Goal: Information Seeking & Learning: Learn about a topic

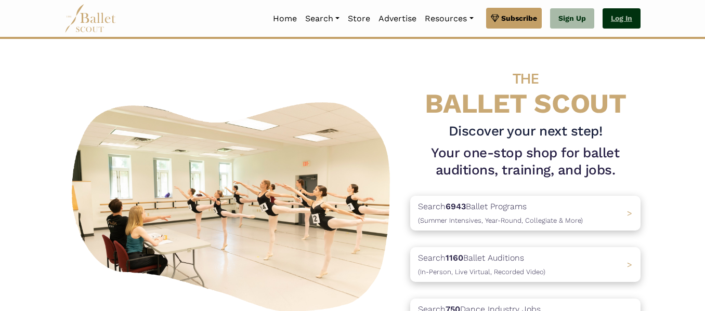
click at [613, 20] on link "Log In" at bounding box center [621, 18] width 38 height 21
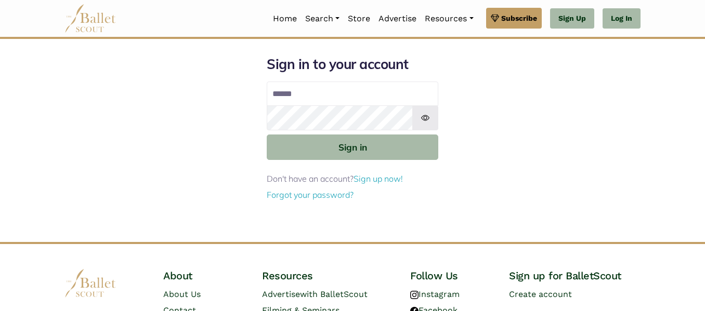
type input "**********"
click at [267, 135] on button "Sign in" at bounding box center [353, 147] width 172 height 25
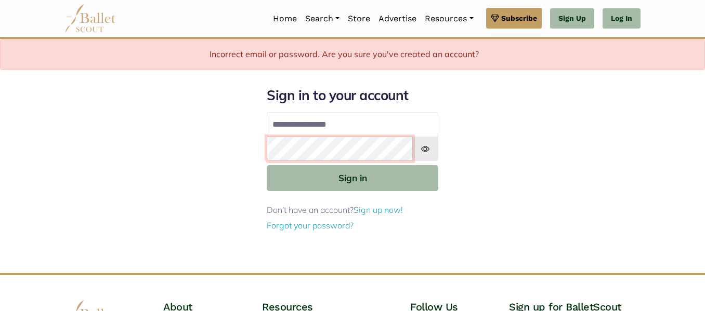
click at [267, 165] on button "Sign in" at bounding box center [353, 177] width 172 height 25
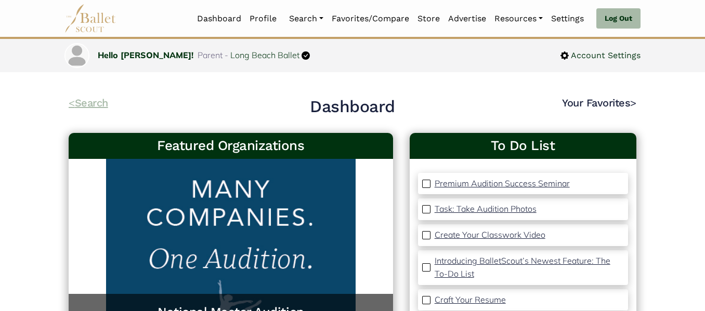
click at [108, 101] on link "< Search" at bounding box center [89, 103] width 40 height 12
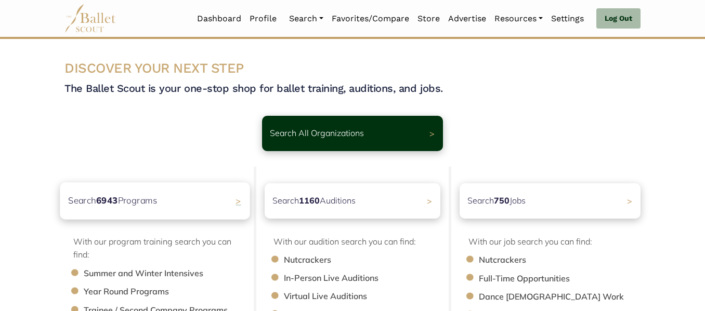
click at [139, 208] on p "Search 6943 Programs" at bounding box center [112, 201] width 89 height 14
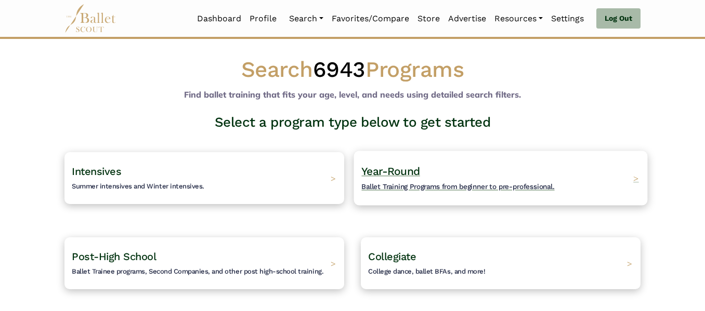
click at [480, 195] on div "Year-Round Ballet Training Programs from beginner to pre-professional. >" at bounding box center [501, 178] width 294 height 55
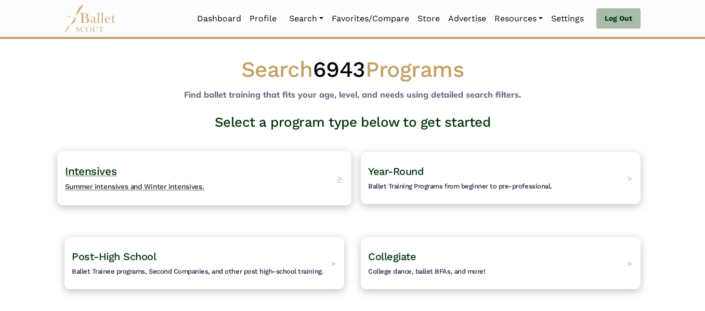
click at [105, 170] on span "Intensives" at bounding box center [91, 171] width 52 height 13
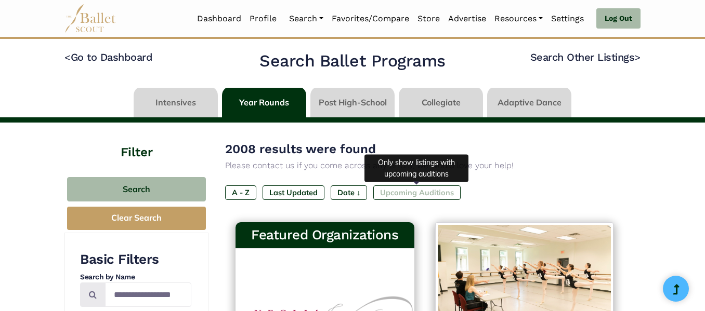
click at [404, 196] on label "Upcoming Auditions" at bounding box center [416, 193] width 87 height 15
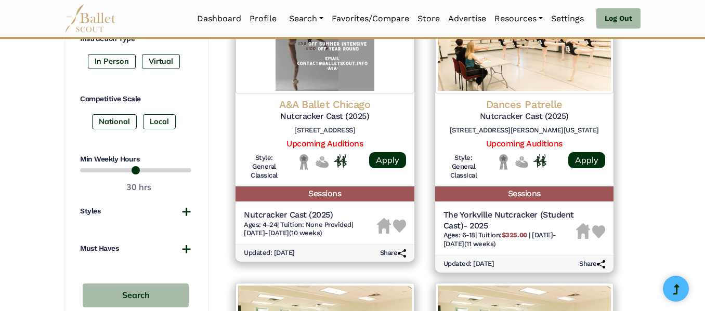
scroll to position [522, 0]
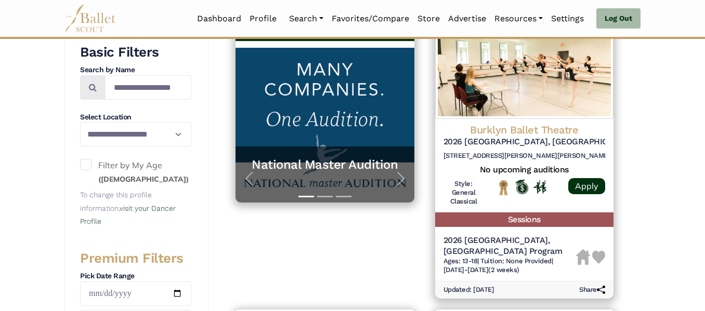
scroll to position [208, 0]
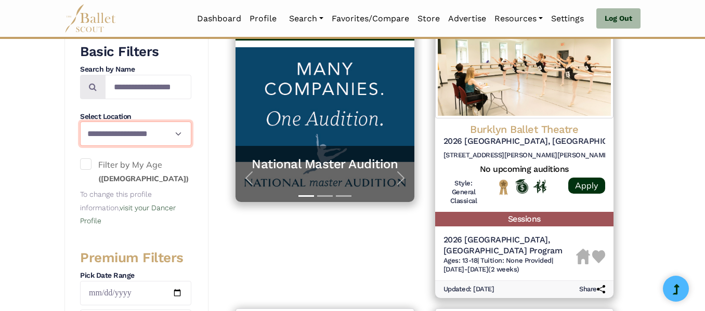
click at [179, 131] on select "**********" at bounding box center [135, 134] width 111 height 24
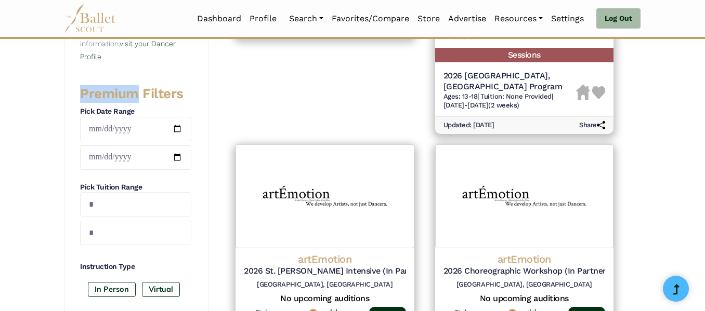
scroll to position [371, 0]
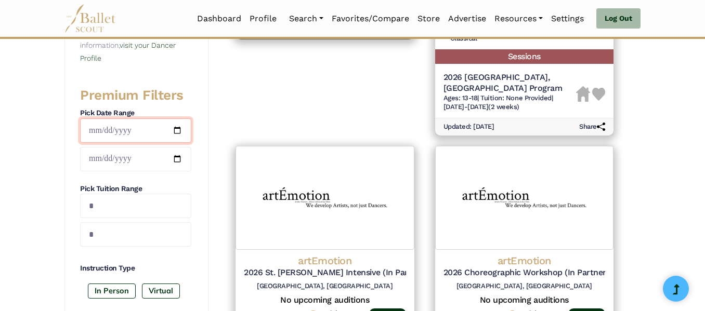
click at [182, 130] on input "date" at bounding box center [135, 131] width 111 height 24
click at [177, 132] on input "date" at bounding box center [135, 131] width 111 height 24
type input "**********"
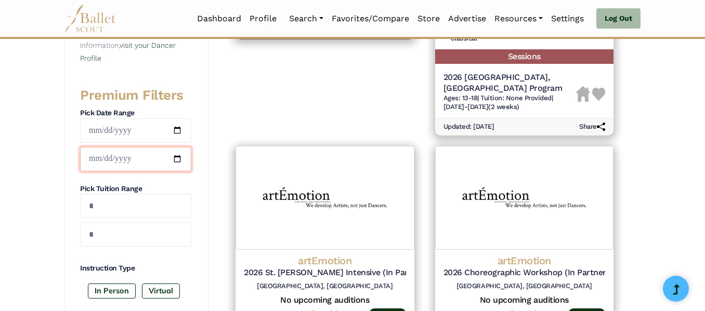
click at [178, 160] on input "date" at bounding box center [135, 159] width 111 height 24
type input "**********"
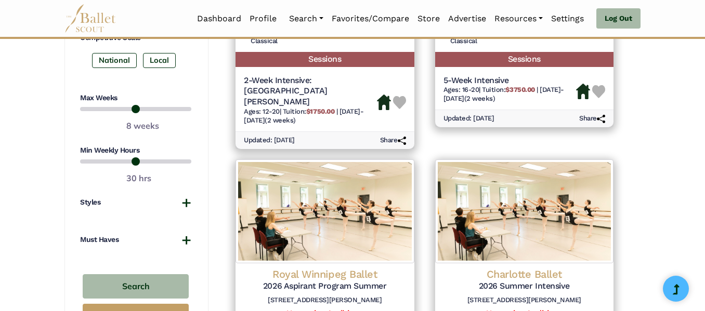
scroll to position [664, 0]
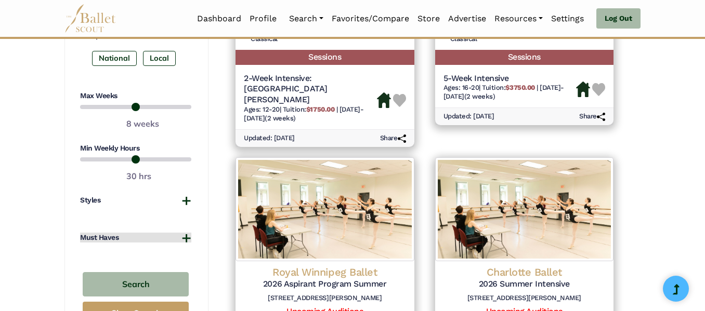
click at [188, 236] on button "Must Haves" at bounding box center [135, 238] width 111 height 10
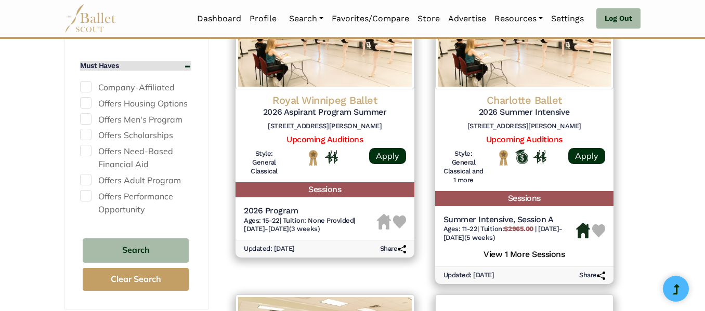
scroll to position [835, 0]
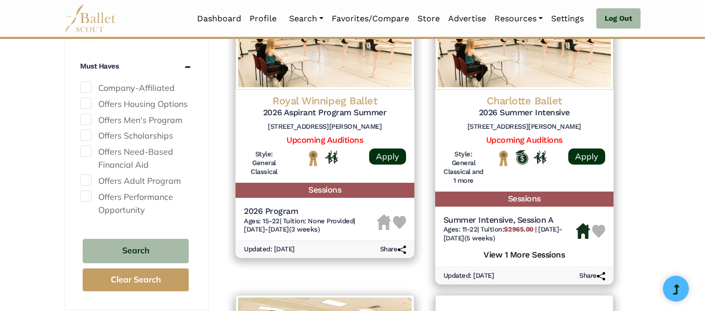
click at [85, 101] on span at bounding box center [85, 103] width 11 height 11
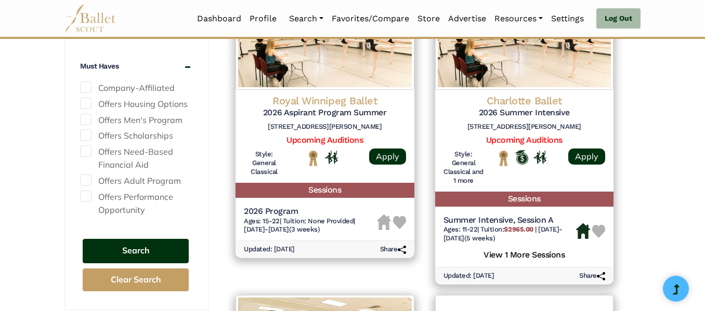
click at [156, 258] on button "Search" at bounding box center [136, 251] width 106 height 24
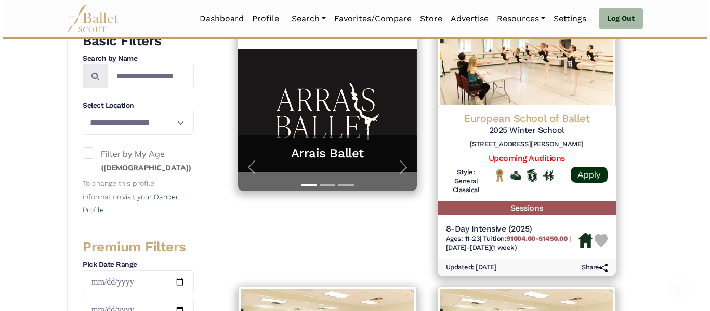
scroll to position [229, 0]
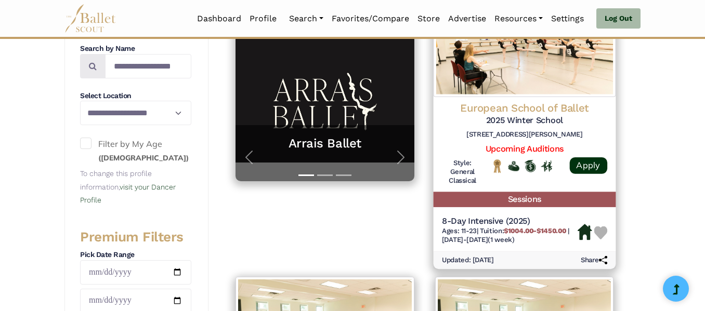
click at [546, 85] on img at bounding box center [524, 44] width 182 height 106
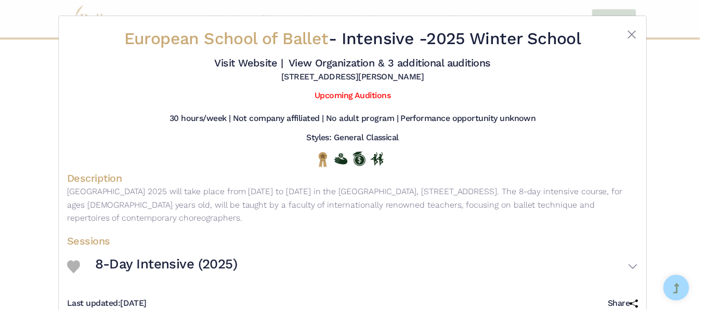
scroll to position [27, 0]
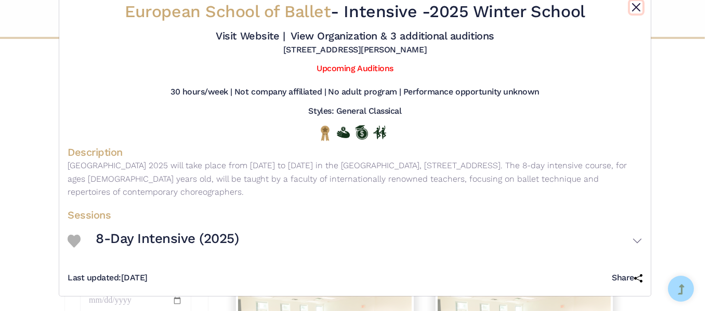
click at [632, 5] on button "Close" at bounding box center [636, 7] width 12 height 12
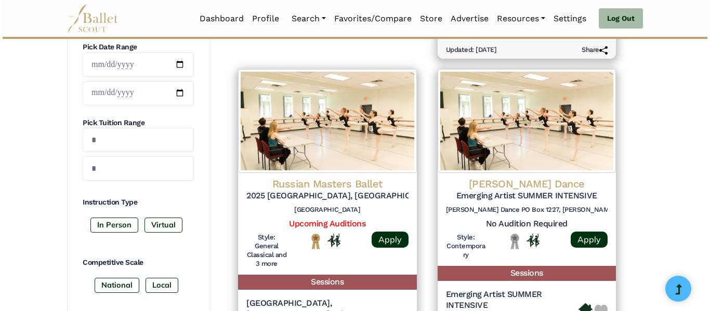
scroll to position [438, 0]
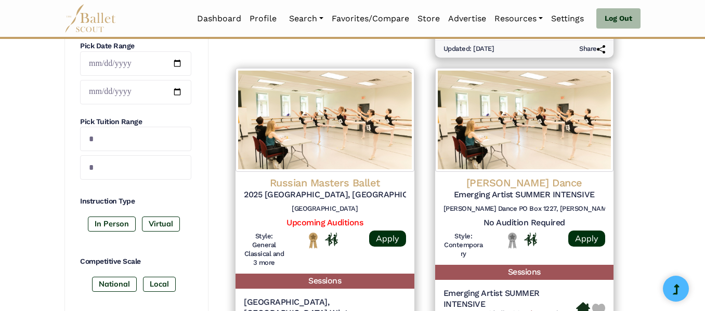
click at [293, 206] on h6 "Spain" at bounding box center [325, 209] width 162 height 9
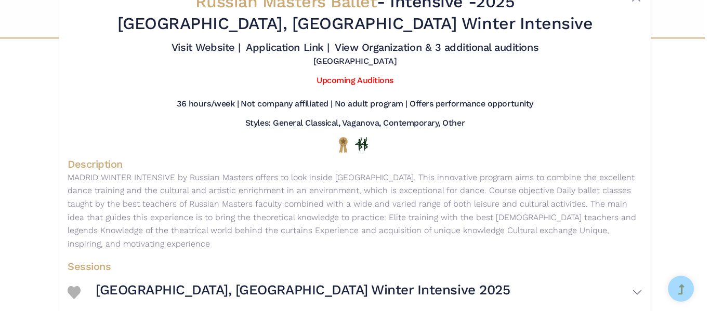
scroll to position [0, 0]
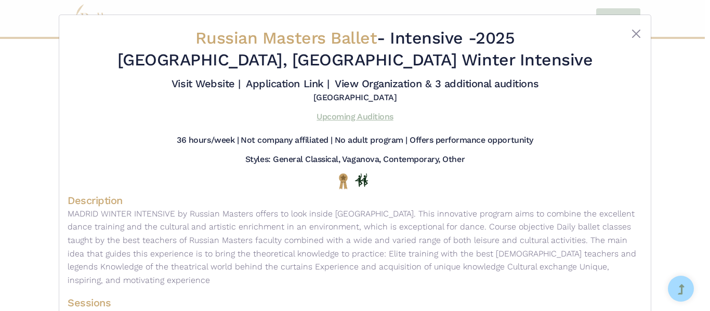
click at [363, 116] on link "Upcoming Auditions" at bounding box center [355, 117] width 76 height 10
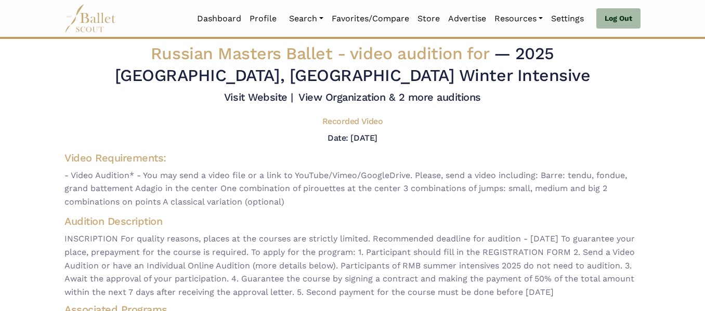
click at [359, 219] on h4 "Audition Description" at bounding box center [352, 222] width 576 height 14
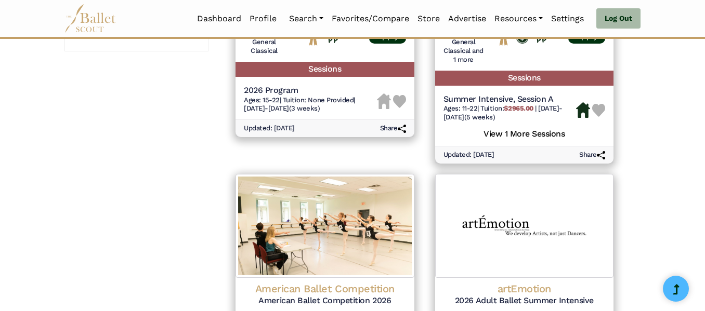
scroll to position [961, 0]
